Goal: Task Accomplishment & Management: Use online tool/utility

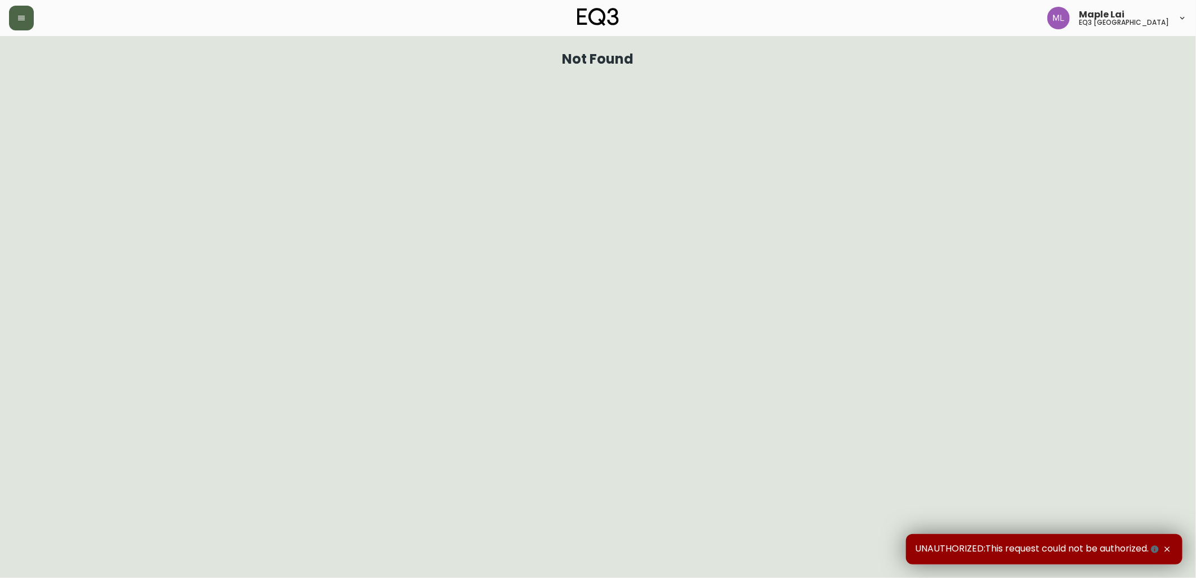
click at [26, 20] on button "button" at bounding box center [21, 18] width 25 height 25
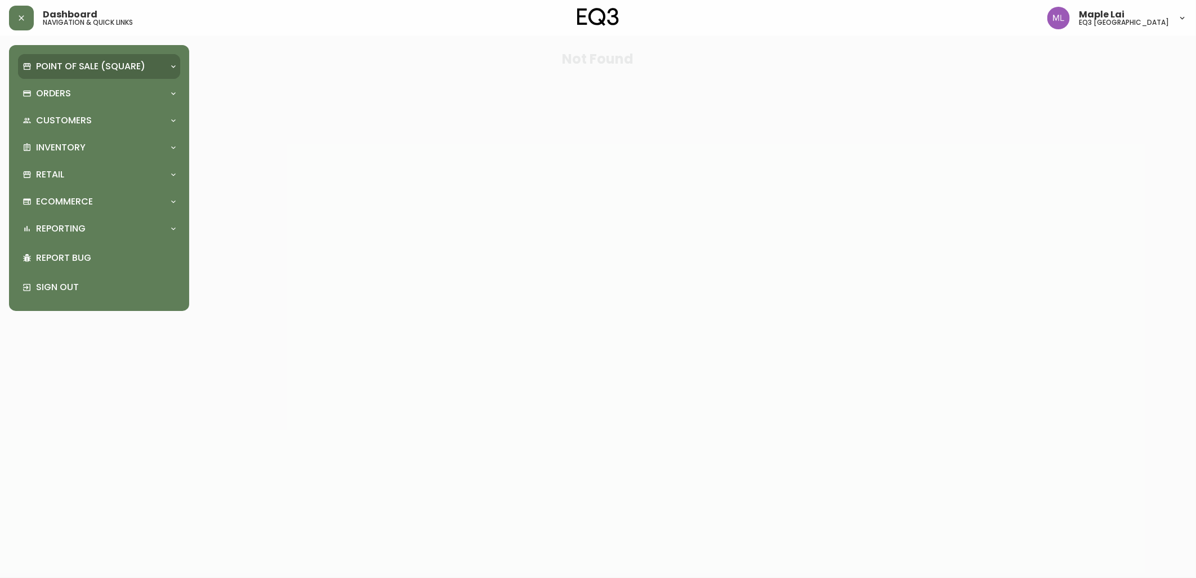
click at [59, 63] on p "Point of Sale (Square)" at bounding box center [90, 66] width 109 height 12
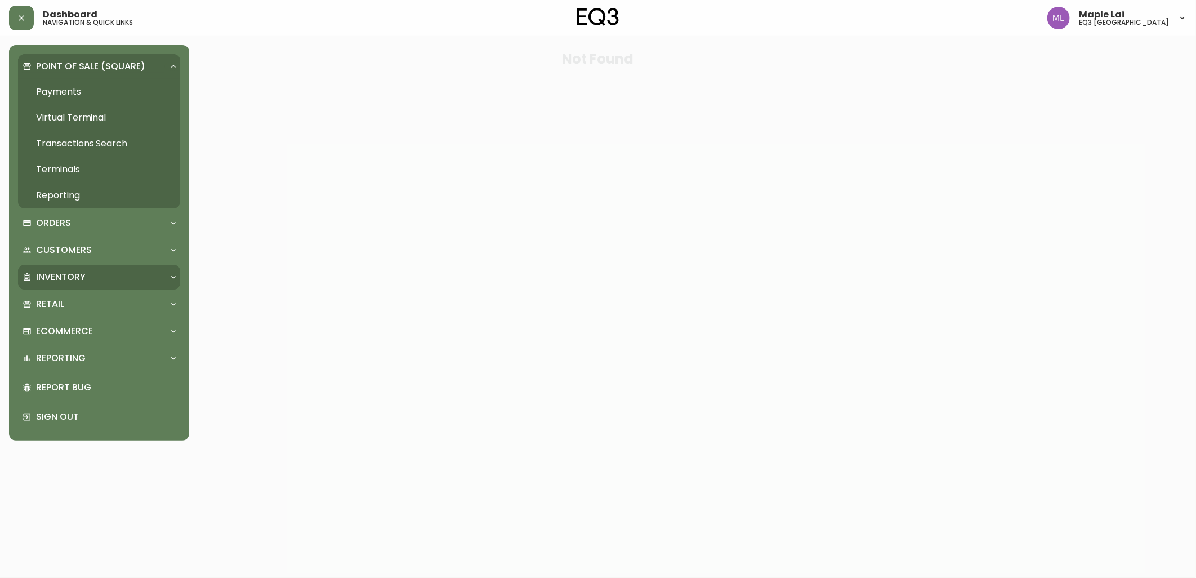
drag, startPoint x: 96, startPoint y: 251, endPoint x: 107, endPoint y: 285, distance: 35.6
click at [107, 283] on div "Point of Sale (Square) Payments Virtual Terminal Transactions Search Terminals …" at bounding box center [99, 242] width 162 height 377
click at [82, 305] on div "Retail" at bounding box center [94, 304] width 142 height 12
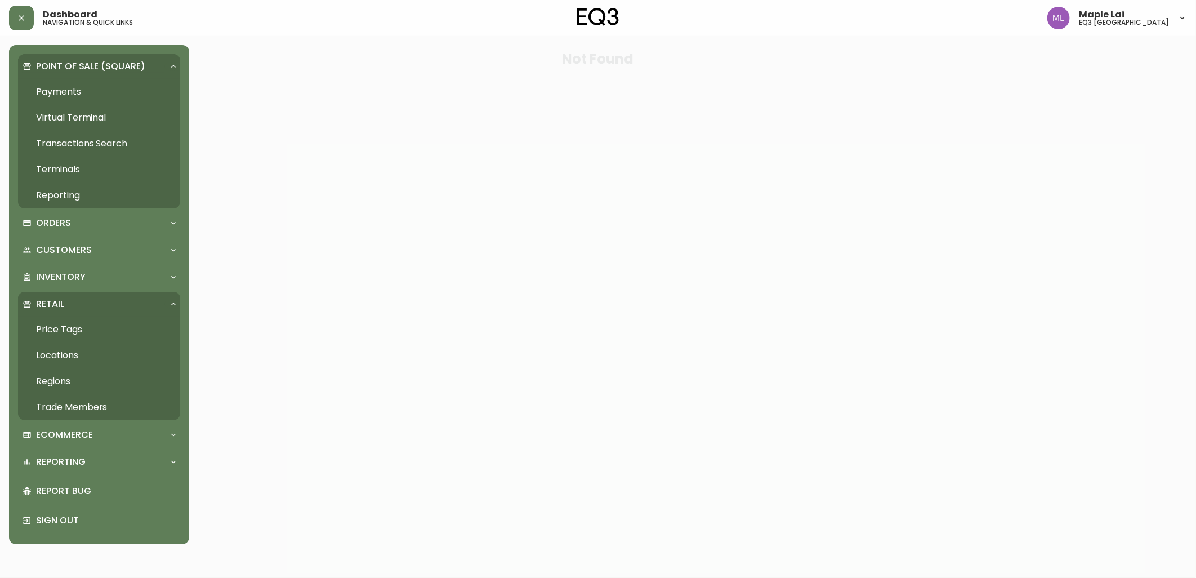
click at [97, 410] on link "Trade Members" at bounding box center [99, 407] width 162 height 26
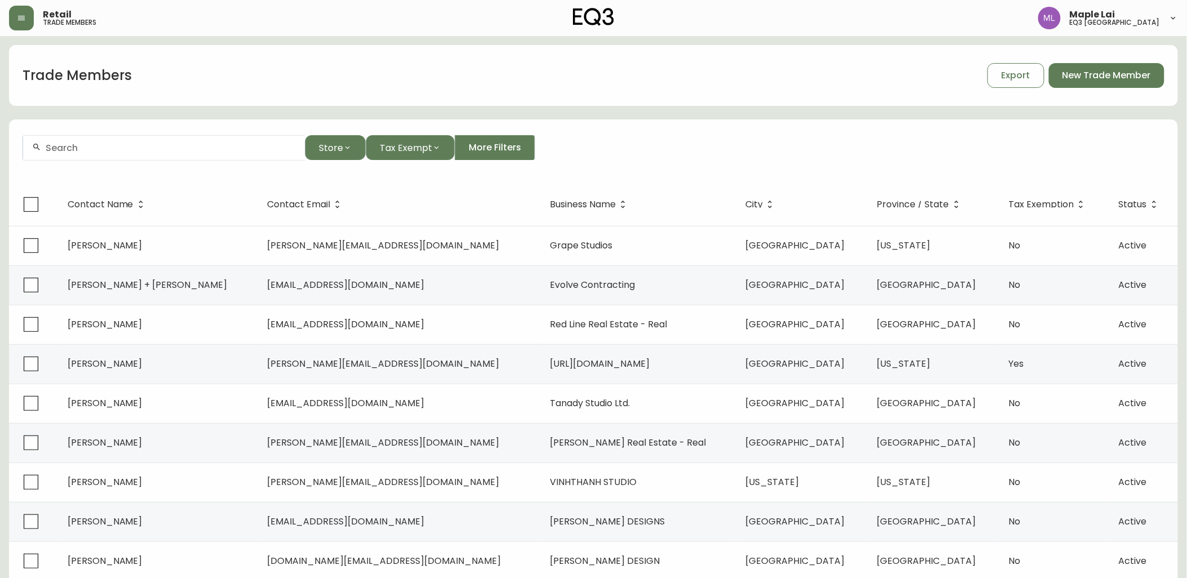
click at [143, 150] on input "text" at bounding box center [171, 147] width 250 height 11
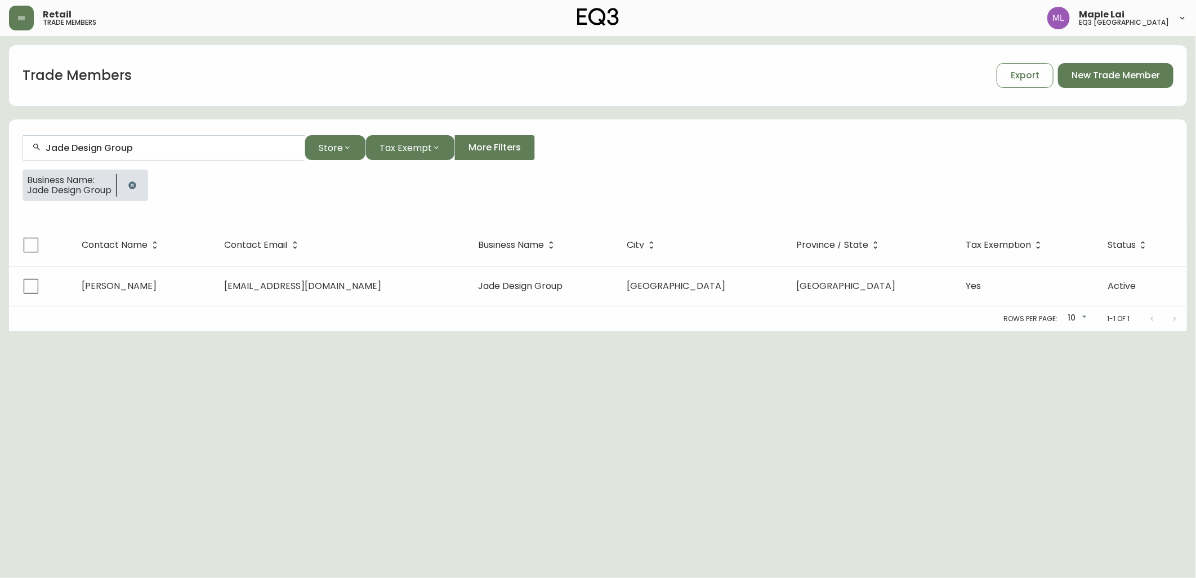
type input "Jade Design Group"
click at [89, 190] on span "Jade Design Group" at bounding box center [69, 190] width 84 height 10
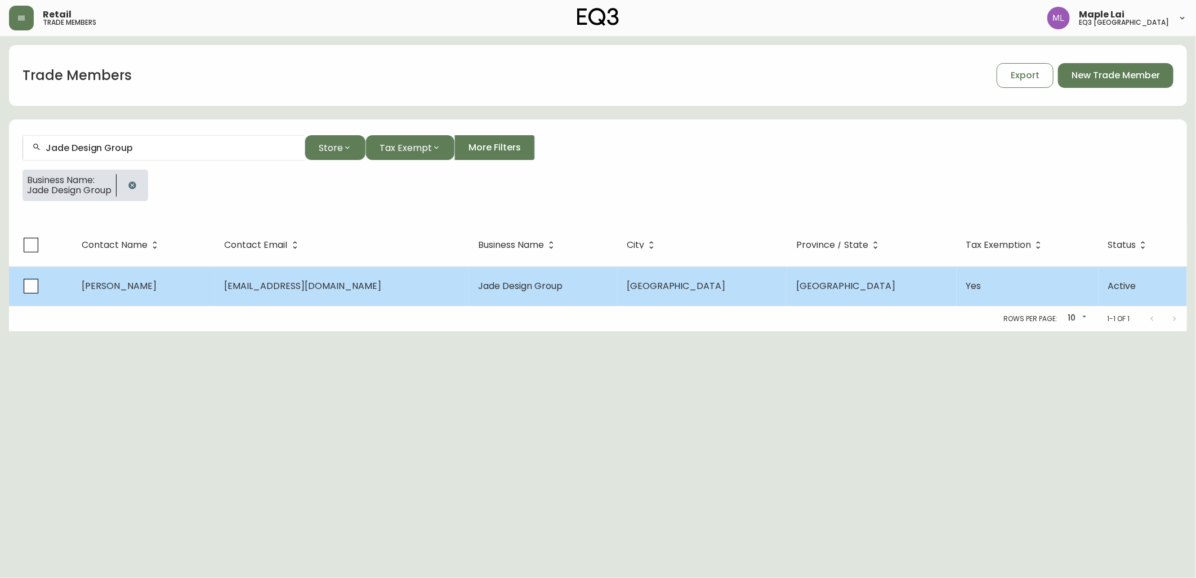
click at [252, 286] on span "[EMAIL_ADDRESS][DOMAIN_NAME]" at bounding box center [303, 285] width 157 height 13
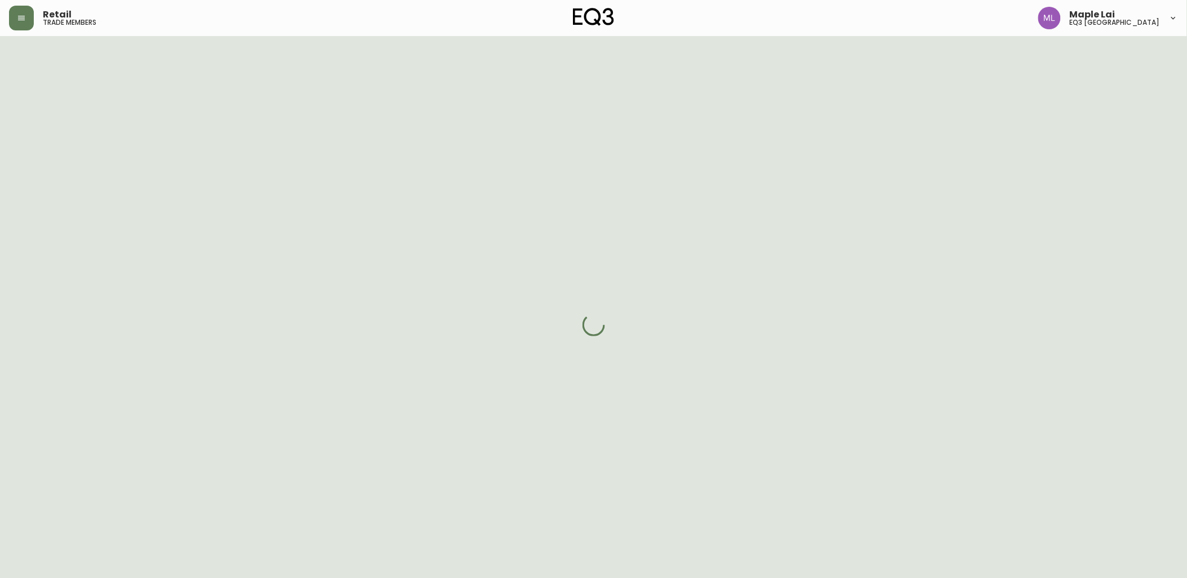
select select "BC"
select select "CA"
select select "CA_EN"
select select "Other"
select select "Interior Designer"
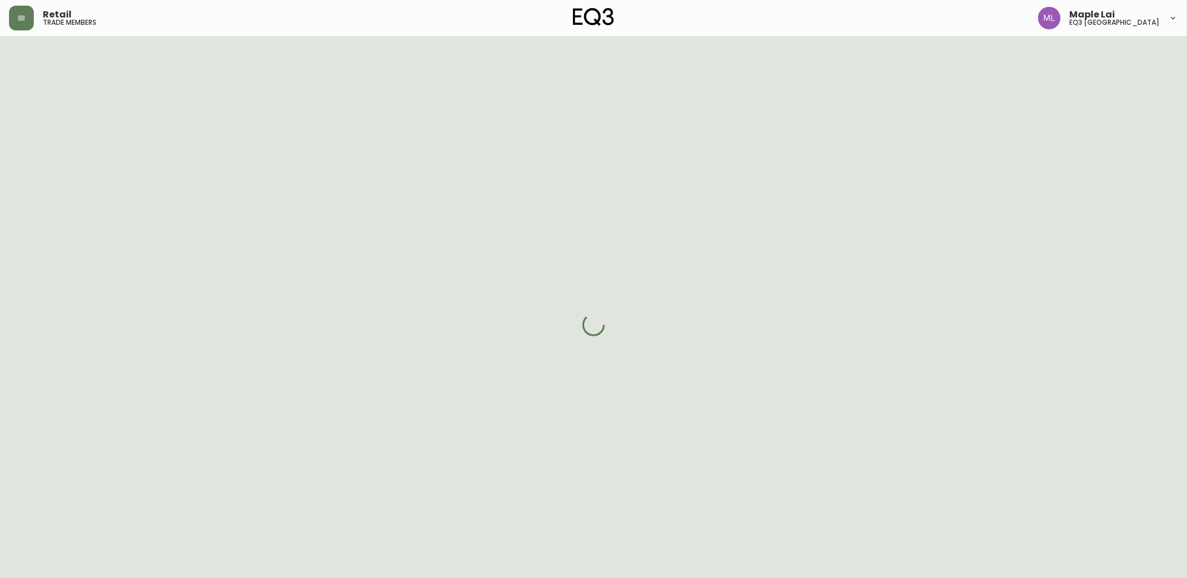
select select "true"
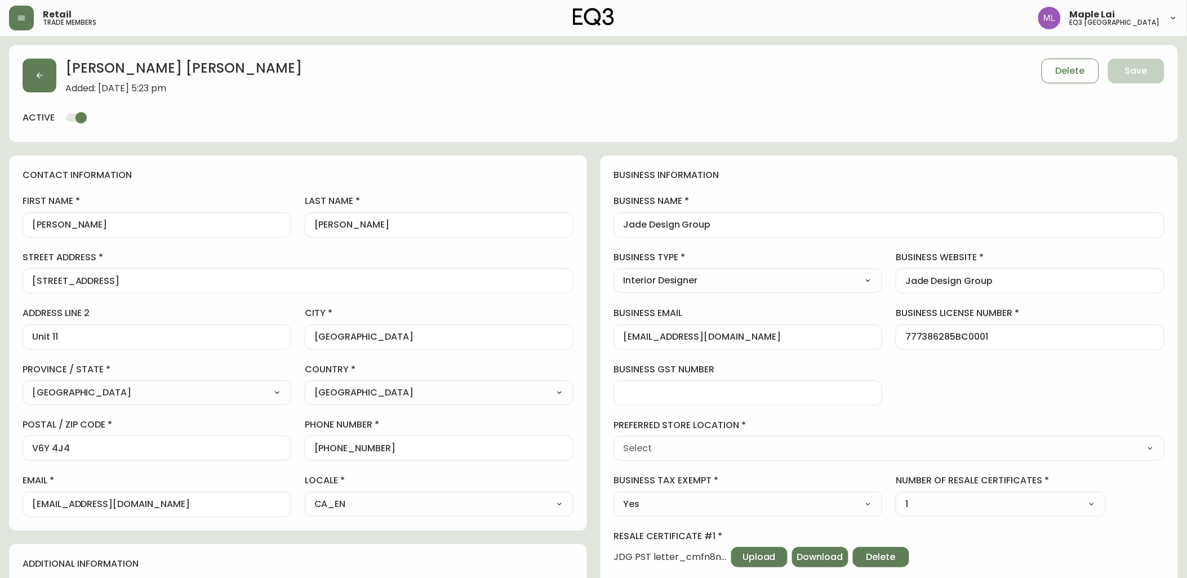
type input "EQ3 [GEOGRAPHIC_DATA]"
select select "cjw10z96p001r6gs00juufhhe"
click at [32, 13] on button "button" at bounding box center [21, 18] width 25 height 25
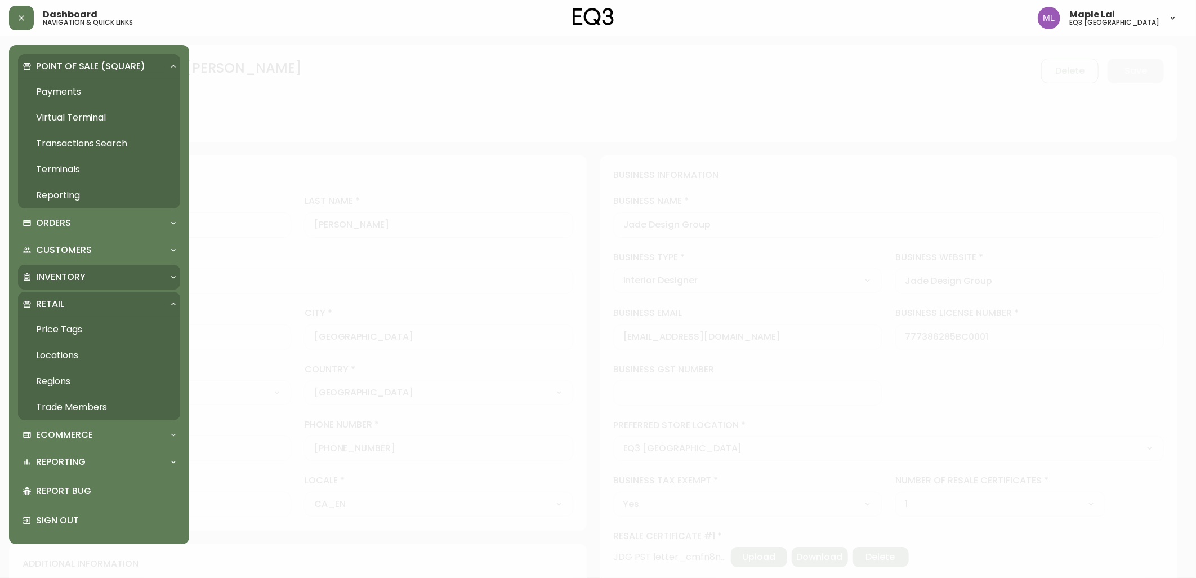
click at [69, 271] on div "Inventory" at bounding box center [99, 277] width 162 height 25
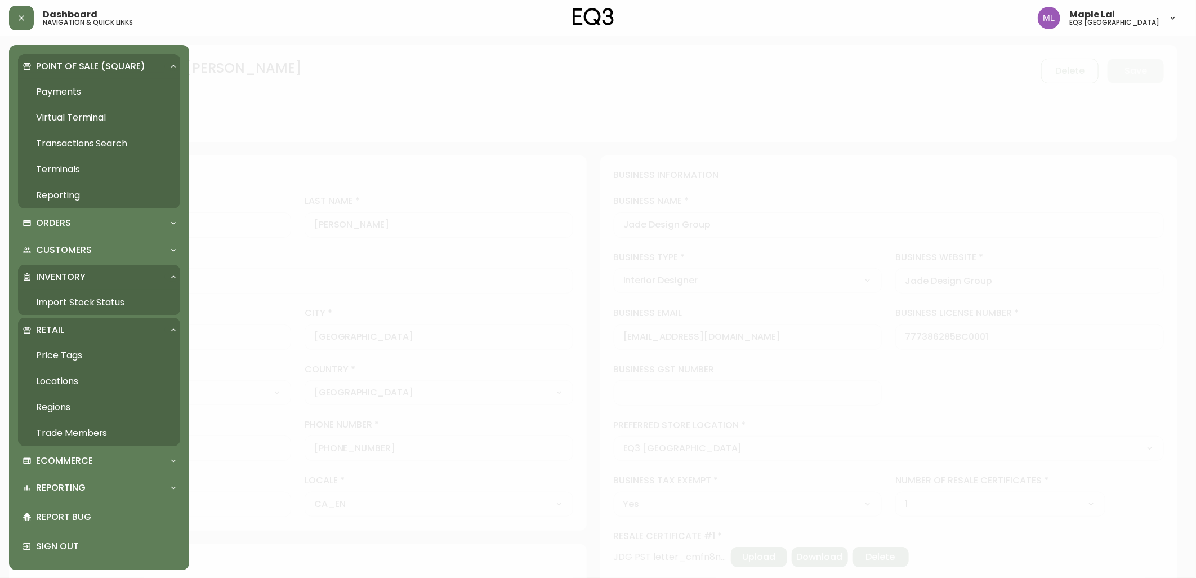
click at [101, 300] on link "Import Stock Status" at bounding box center [99, 302] width 162 height 26
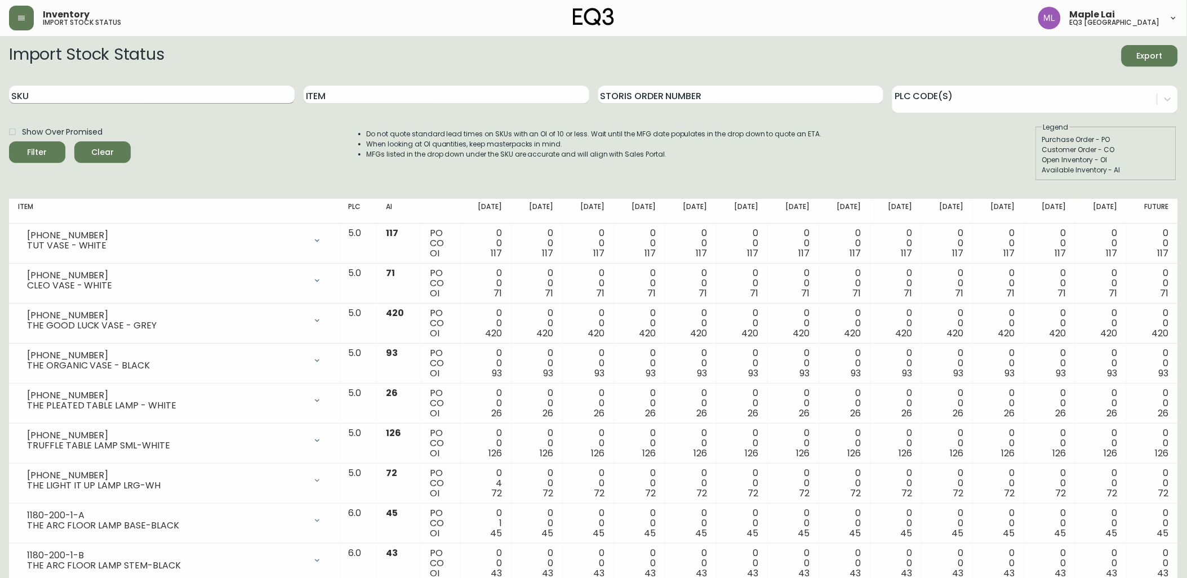
click at [237, 94] on input "SKU" at bounding box center [152, 95] width 286 height 18
drag, startPoint x: 384, startPoint y: 97, endPoint x: 390, endPoint y: 72, distance: 26.0
click at [387, 88] on input "Item" at bounding box center [447, 95] width 286 height 18
type input "MICAH"
click at [9, 141] on button "Filter" at bounding box center [37, 151] width 56 height 21
